Goal: Information Seeking & Learning: Learn about a topic

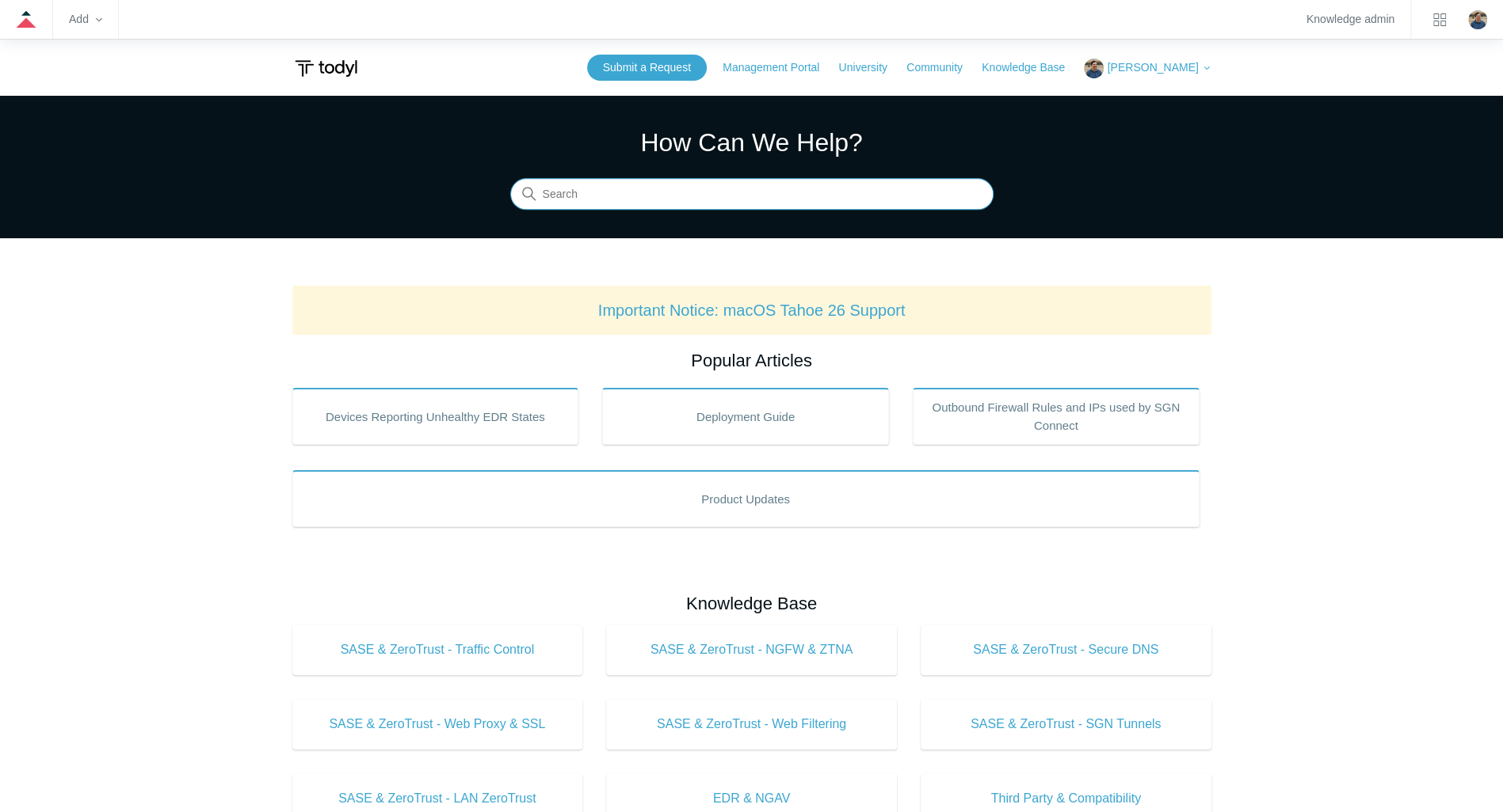
click at [608, 200] on input "Search" at bounding box center [752, 194] width 483 height 31
type input "blocklist"
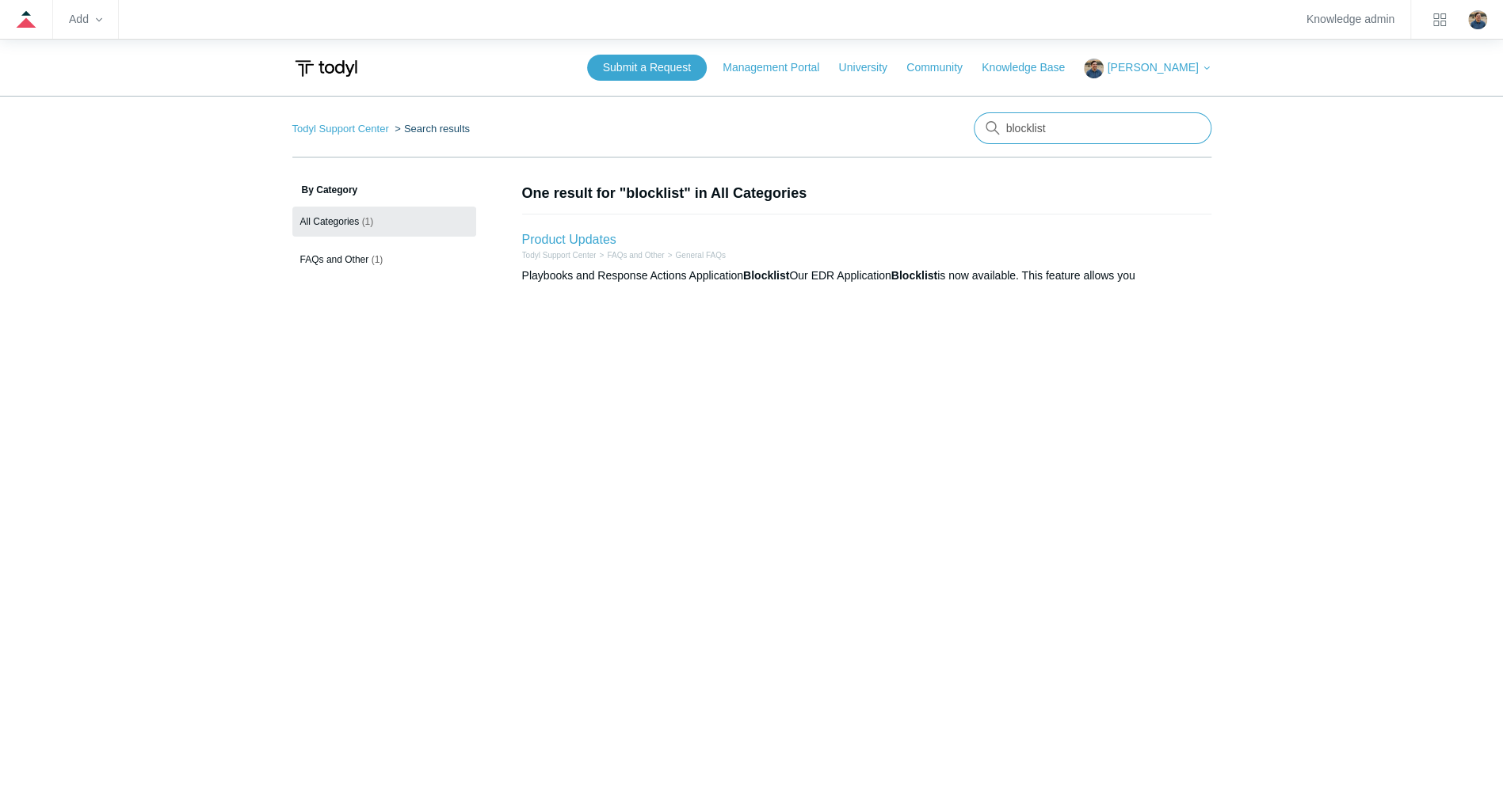
drag, startPoint x: 1070, startPoint y: 127, endPoint x: 939, endPoint y: 128, distance: 131.0
click at [939, 128] on nav "Todyl Support Center Search results There are no matching results in this help …" at bounding box center [752, 135] width 919 height 45
type input "application blocklist"
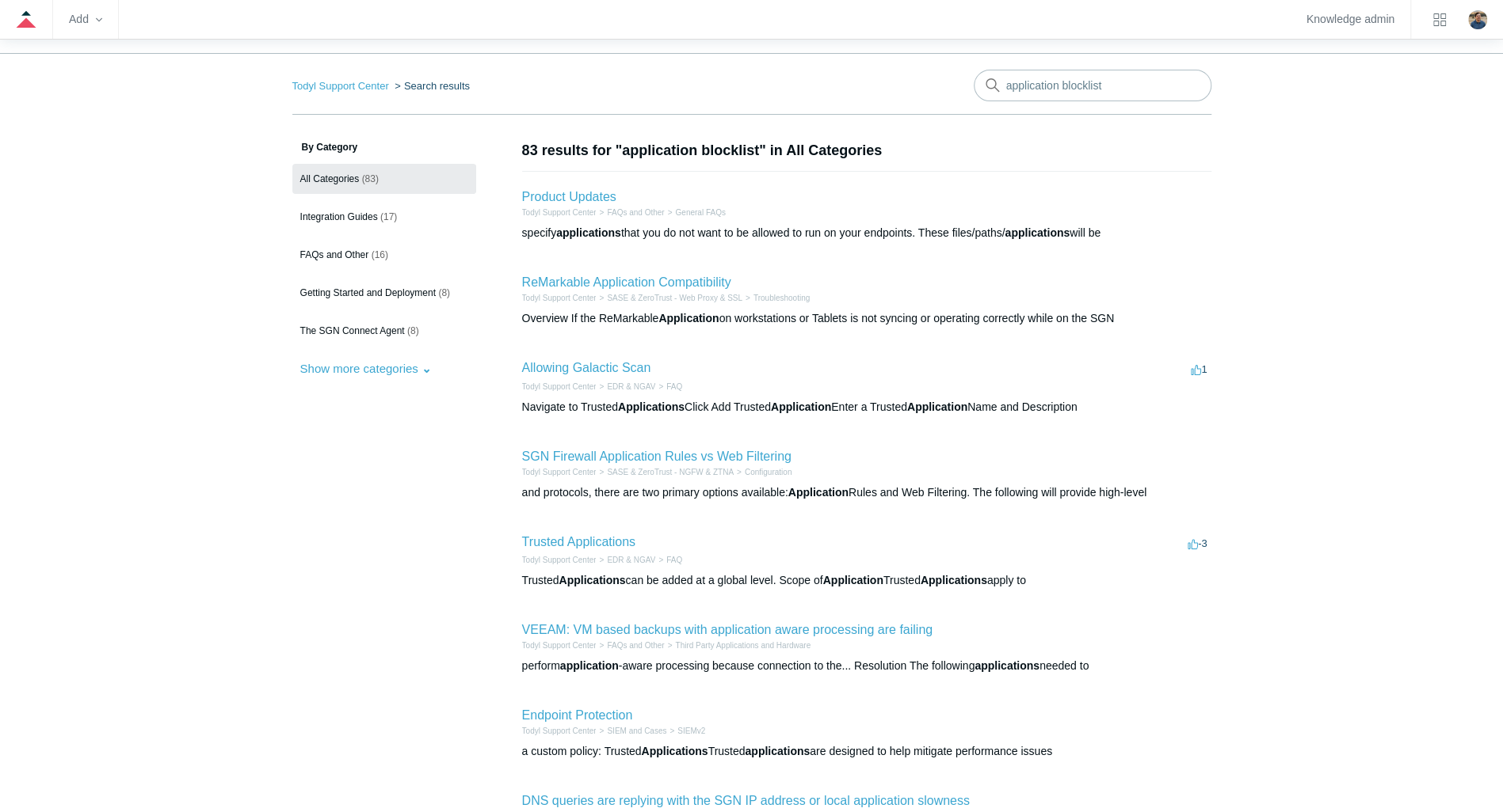
scroll to position [79, 0]
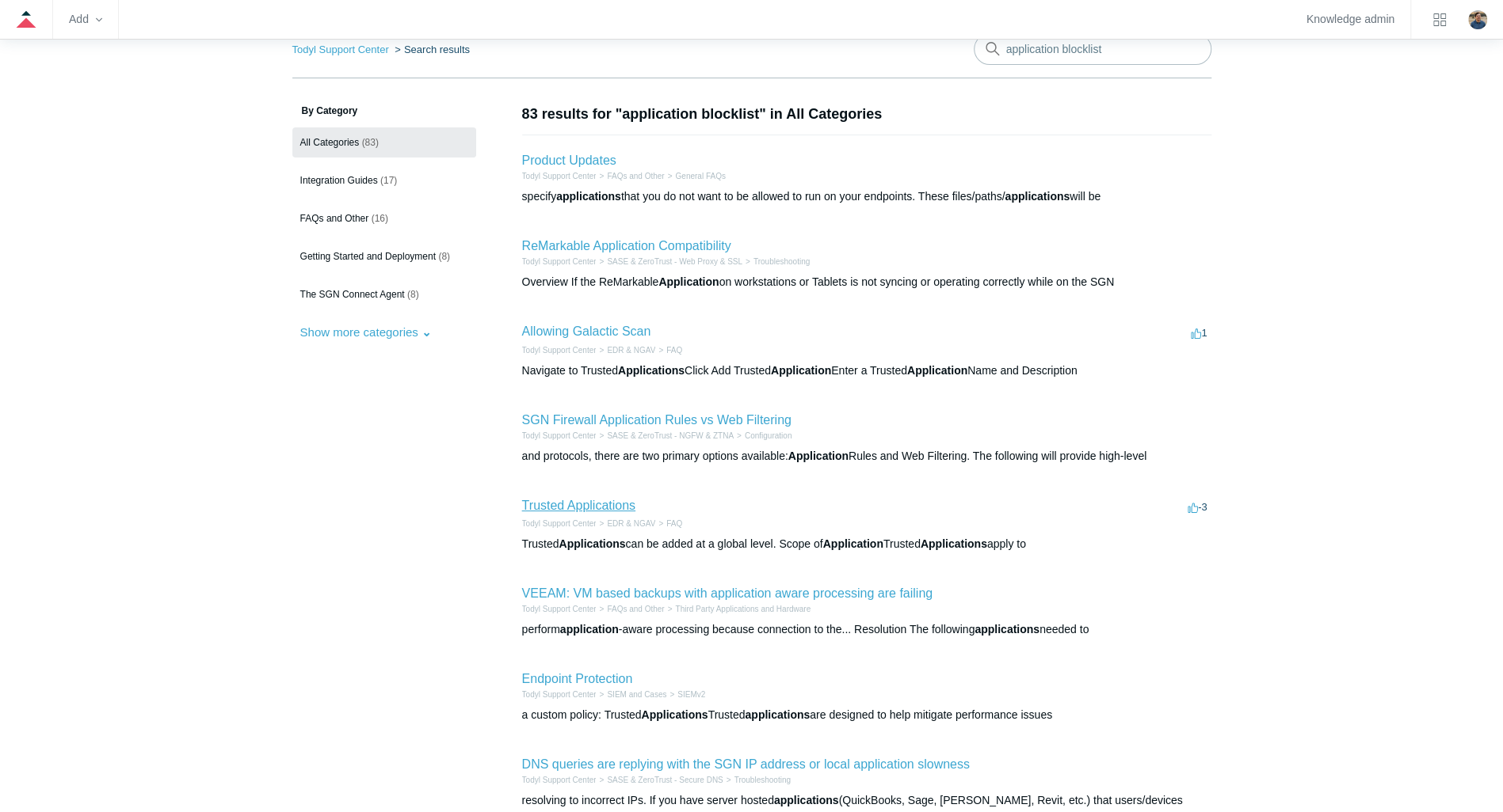
click at [597, 500] on link "Trusted Applications" at bounding box center [578, 506] width 113 height 13
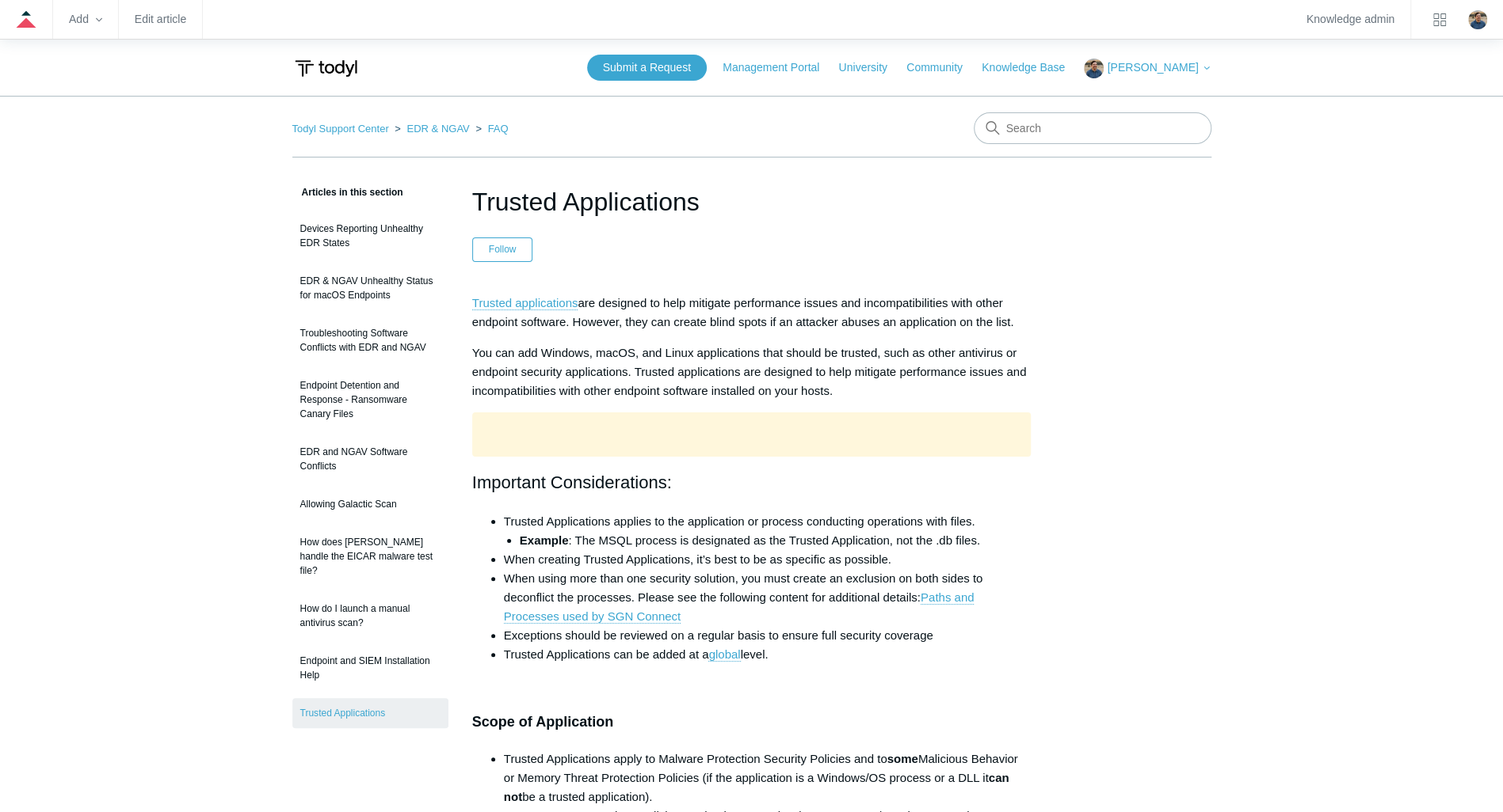
click at [415, 131] on link "EDR & NGAV" at bounding box center [438, 128] width 63 height 12
